Goal: Task Accomplishment & Management: Complete application form

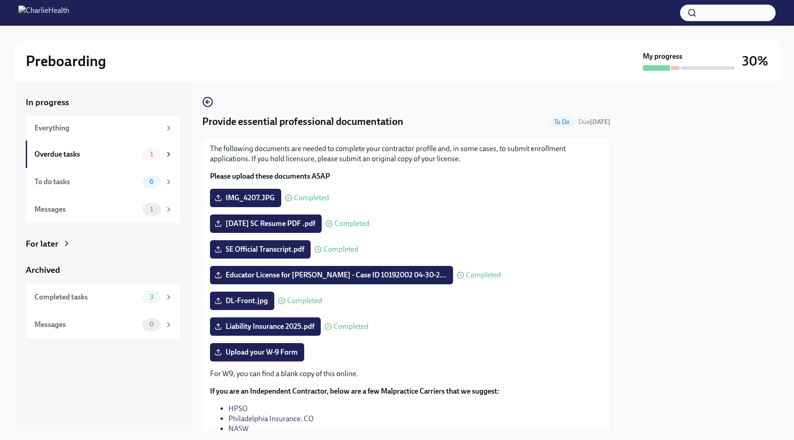
scroll to position [37, 0]
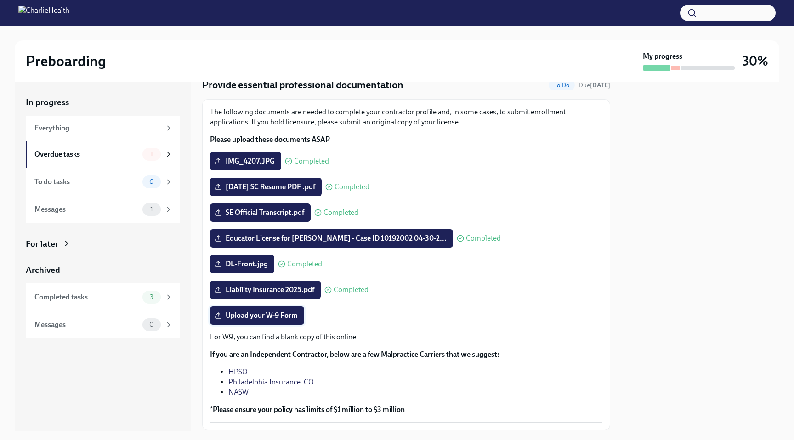
click at [285, 316] on span "Upload your W-9 Form" at bounding box center [257, 315] width 81 height 9
click at [0, 0] on input "Upload your W-9 Form" at bounding box center [0, 0] width 0 height 0
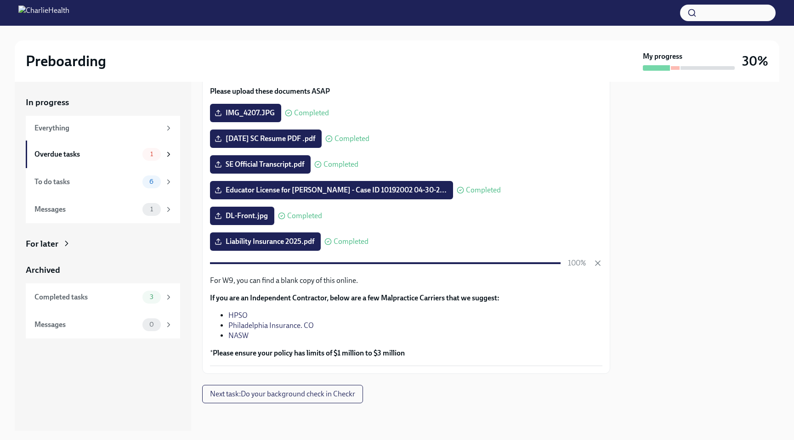
scroll to position [87, 0]
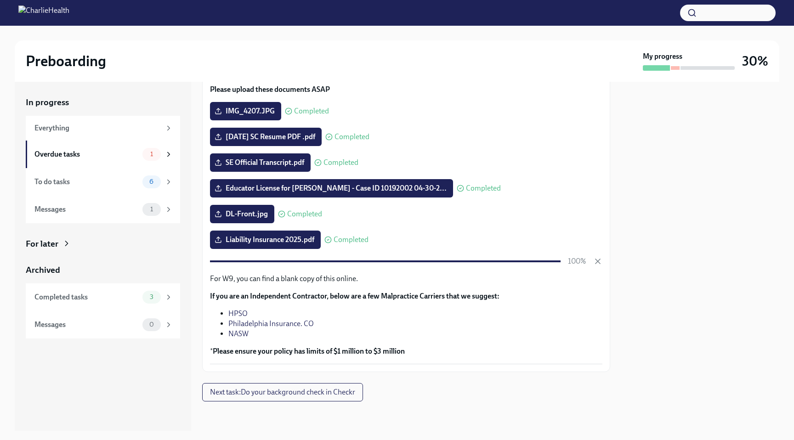
click at [461, 389] on div "Provide essential professional documentation To Do Due [DATE] The following doc…" at bounding box center [406, 206] width 408 height 392
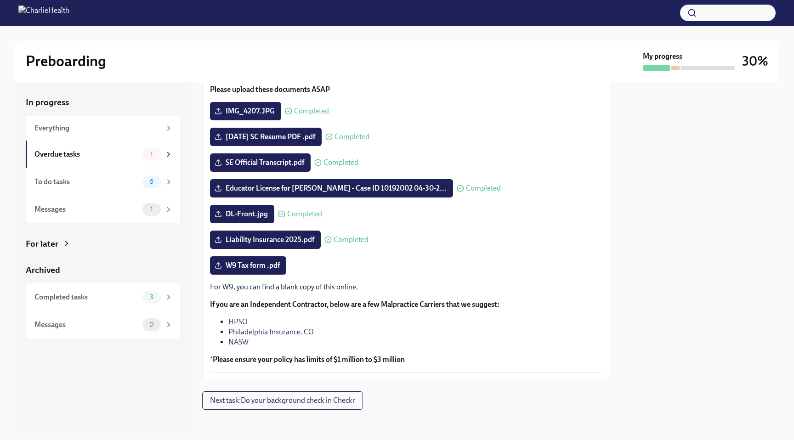
scroll to position [95, 0]
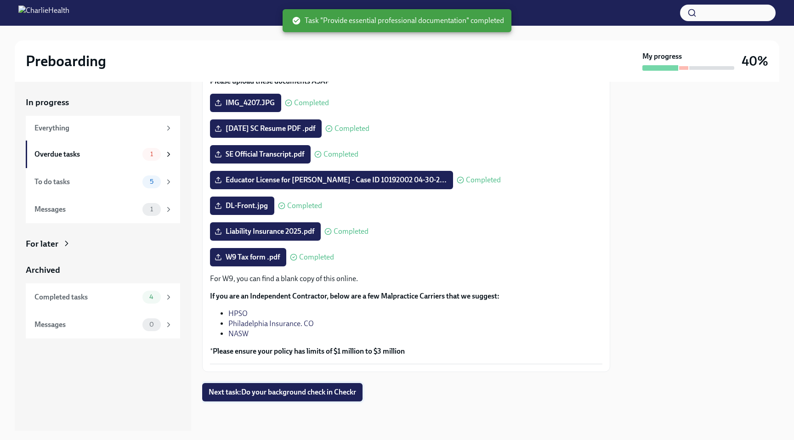
click at [334, 390] on span "Next task : Do your background check in Checkr" at bounding box center [283, 392] width 148 height 9
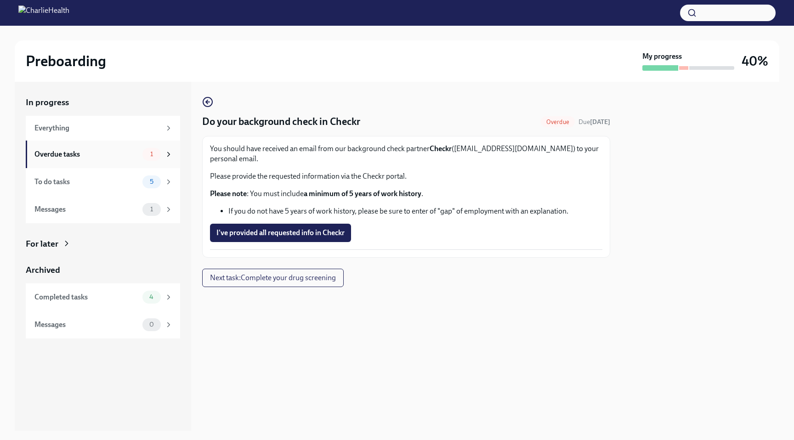
click at [94, 158] on div "Overdue tasks" at bounding box center [86, 154] width 104 height 10
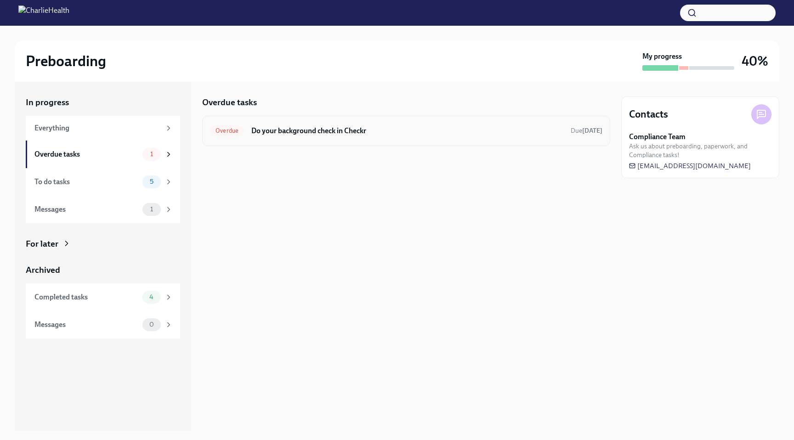
click at [337, 132] on h6 "Do your background check in Checkr" at bounding box center [407, 131] width 312 height 10
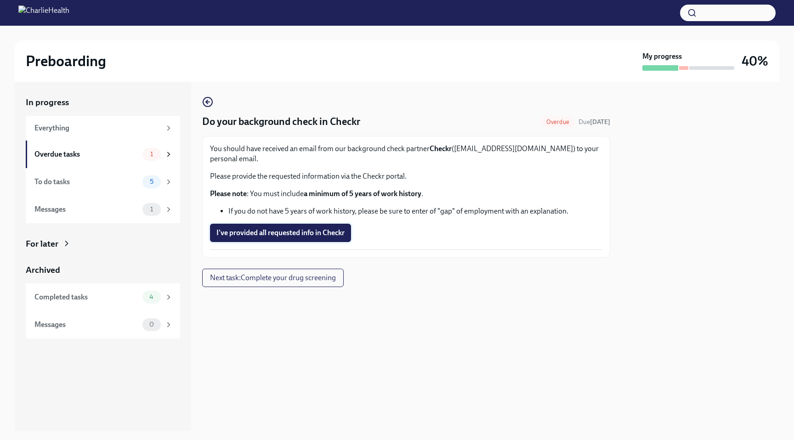
click at [326, 228] on span "I've provided all requested info in Checkr" at bounding box center [281, 232] width 128 height 9
